Goal: Find specific page/section: Find specific page/section

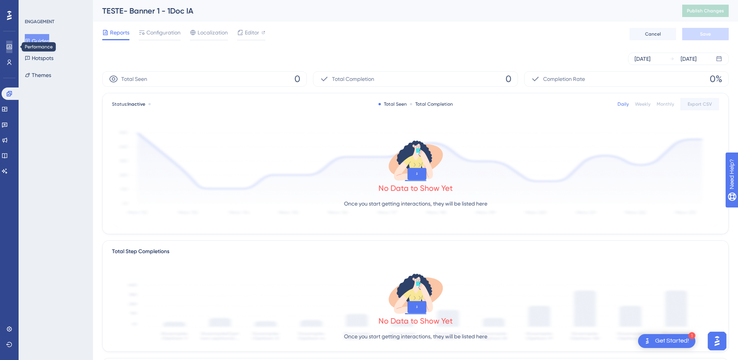
click at [9, 49] on icon at bounding box center [9, 47] width 5 height 5
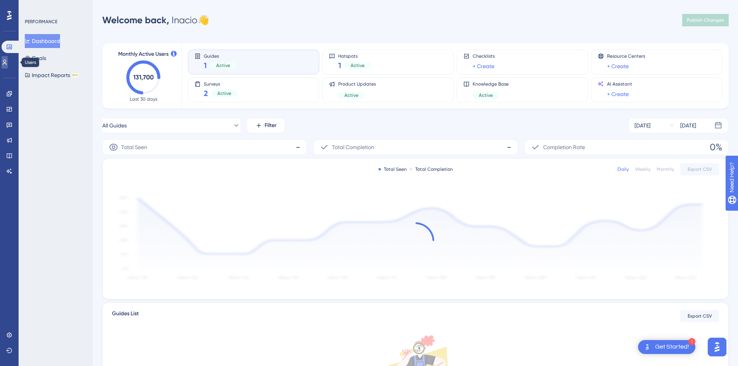
click at [8, 59] on link at bounding box center [5, 62] width 6 height 12
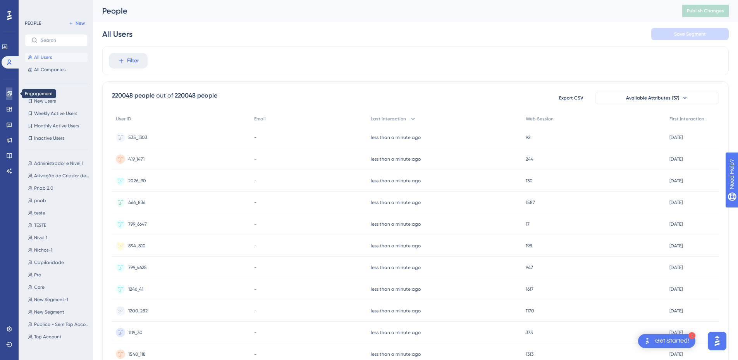
click at [10, 93] on icon at bounding box center [9, 93] width 5 height 5
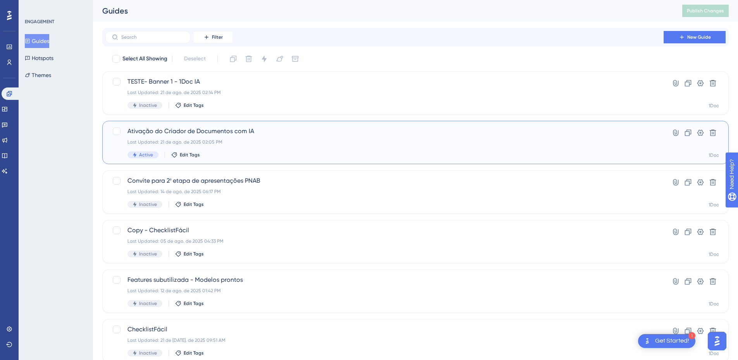
click at [239, 130] on span "Ativação do Criador de Documentos com IA" at bounding box center [385, 131] width 514 height 9
